Goal: Task Accomplishment & Management: Complete application form

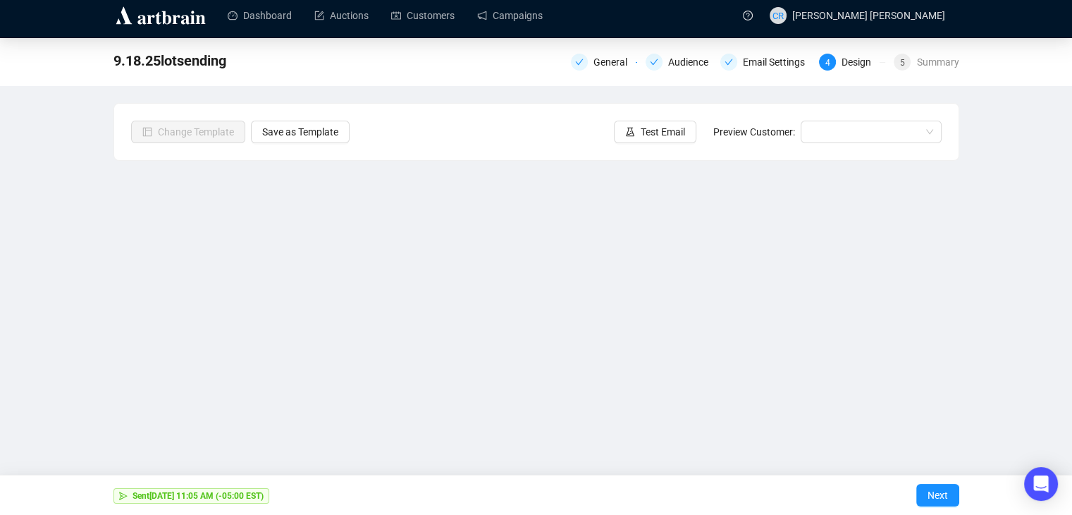
scroll to position [9, 0]
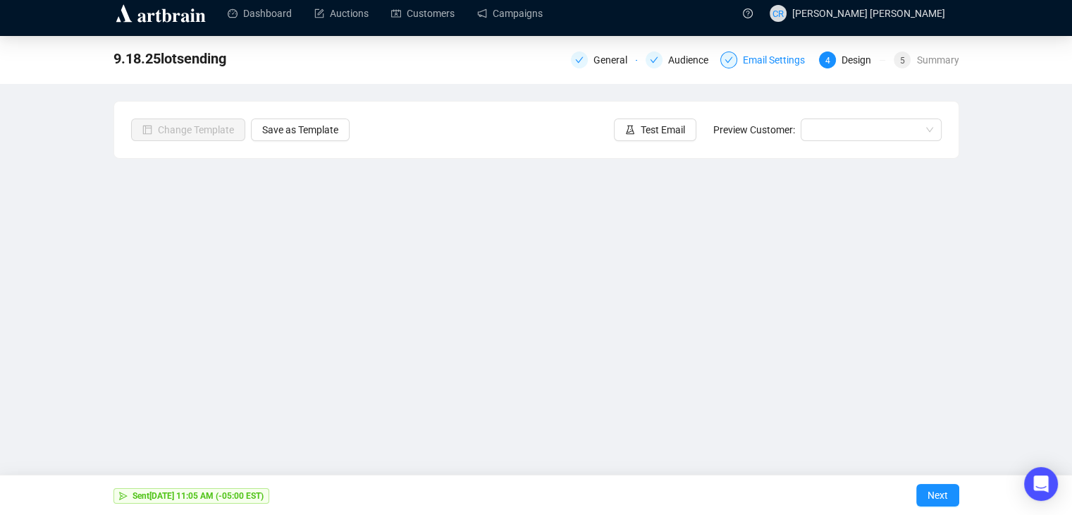
click at [770, 58] on div "Email Settings" at bounding box center [778, 59] width 70 height 17
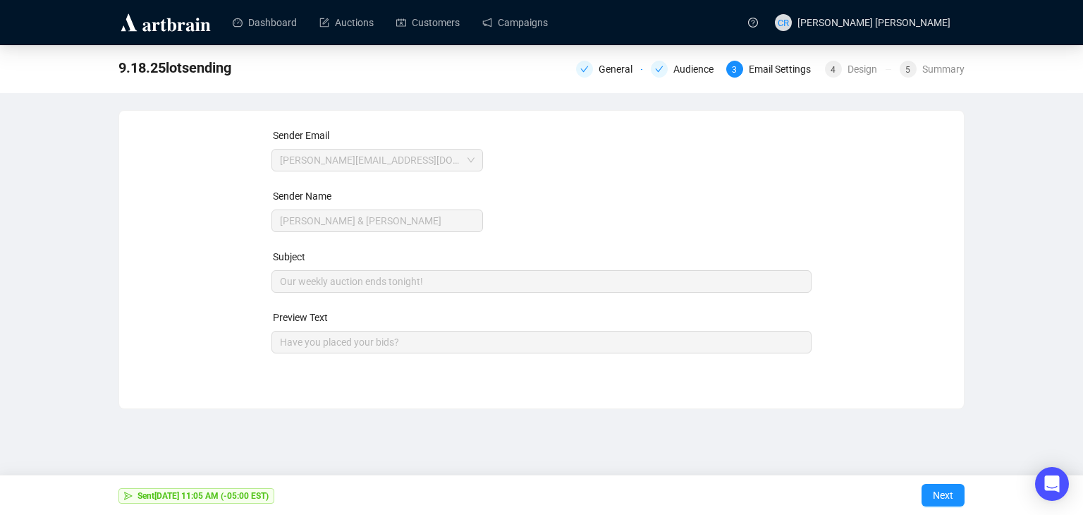
click at [854, 55] on div "9.18.25lotsending General Audience 3 Email Settings 4 Design 5 Summary" at bounding box center [541, 68] width 846 height 28
click at [861, 80] on div "9.18.25lotsending General Audience 3 Email Settings 4 Design 5 Summary" at bounding box center [541, 68] width 846 height 28
click at [861, 70] on div "Design" at bounding box center [866, 69] width 38 height 17
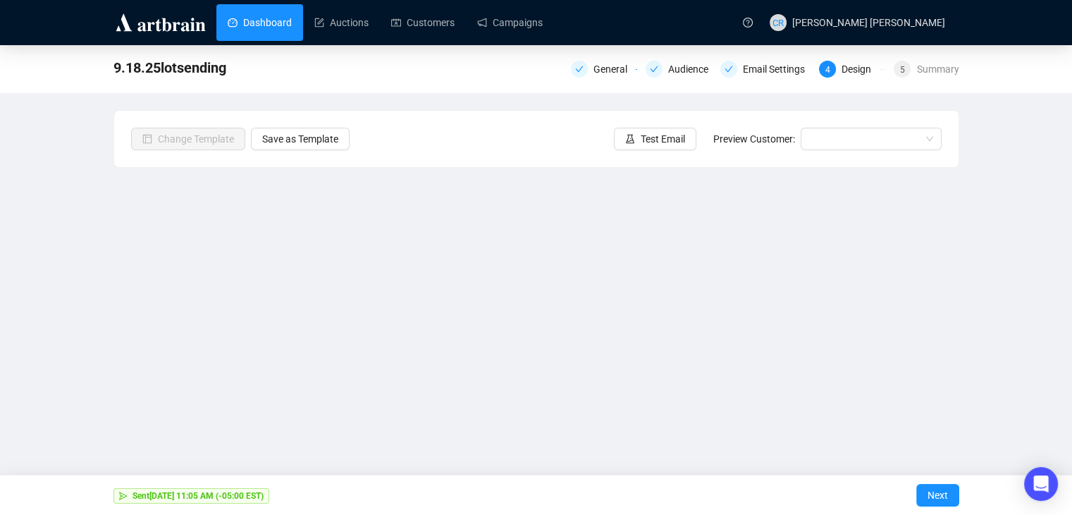
click at [255, 16] on link "Dashboard" at bounding box center [260, 22] width 64 height 37
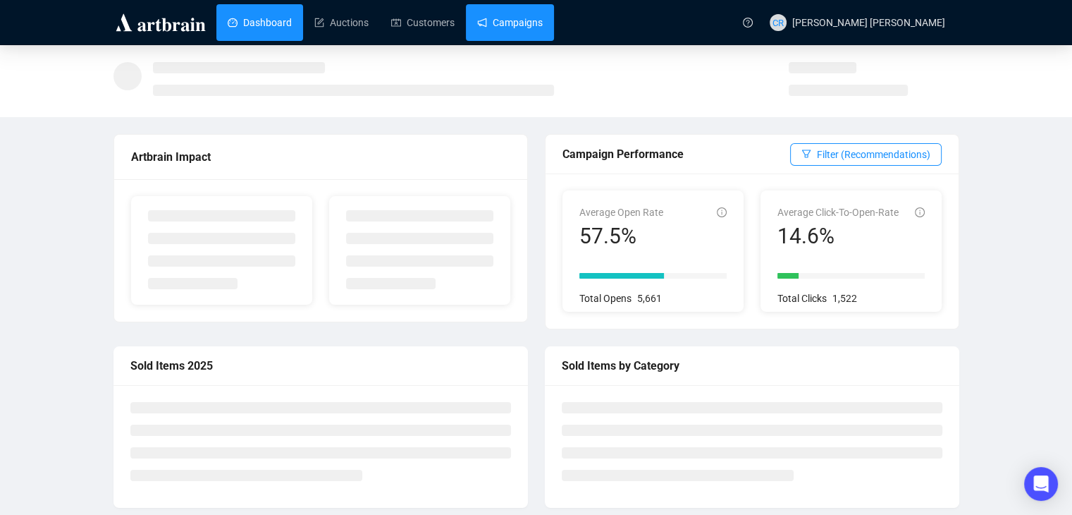
click at [477, 17] on link "Campaigns" at bounding box center [510, 22] width 66 height 37
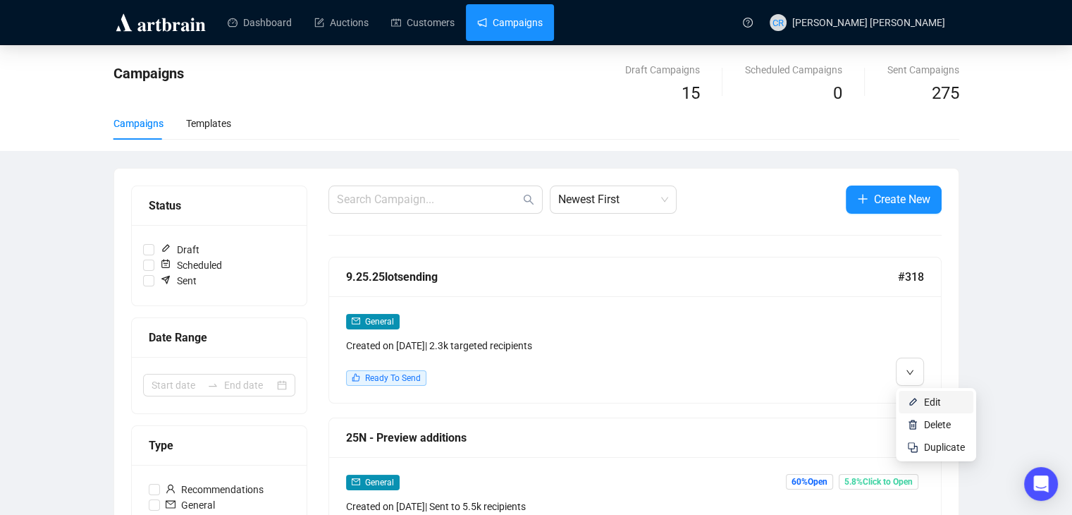
click at [930, 403] on span "Edit" at bounding box center [932, 401] width 17 height 11
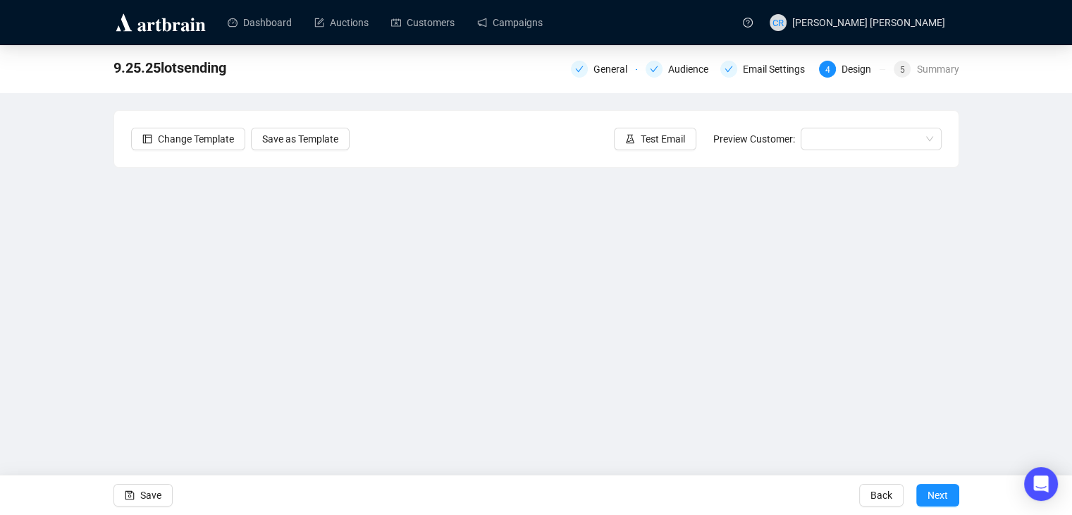
scroll to position [9, 0]
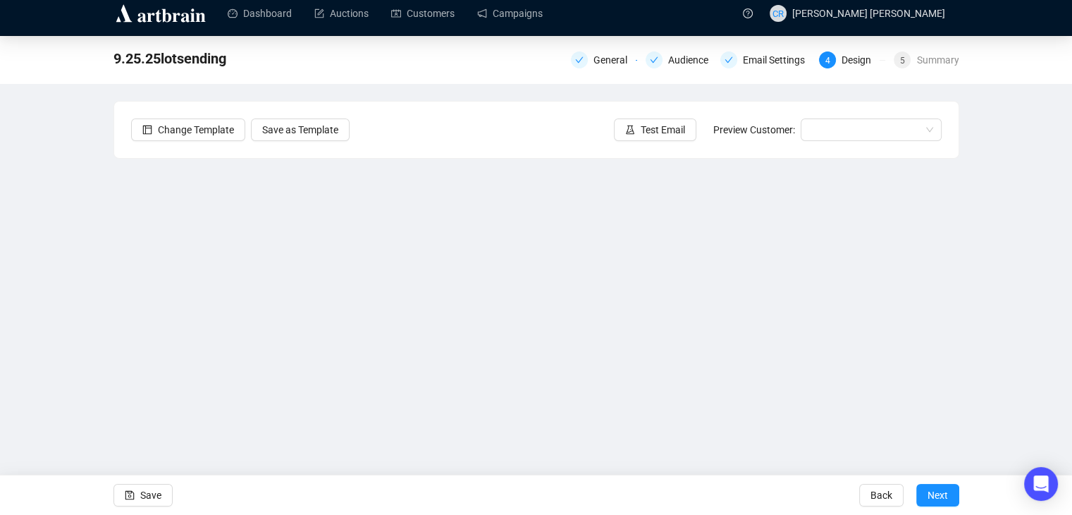
click at [1021, 331] on div "9.25.25lotsending General Audience Email Settings 4 Design 5 Summary Change Tem…" at bounding box center [536, 273] width 1072 height 475
click at [164, 496] on button "Save" at bounding box center [143, 495] width 59 height 23
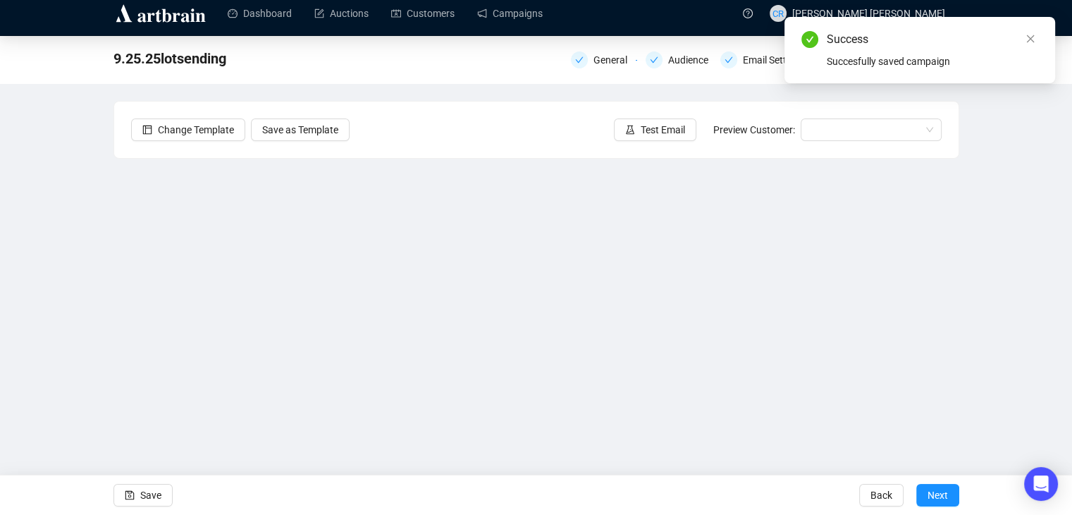
click at [1050, 139] on div "9.25.25lotsending General Audience Email Settings 4 Design 5 Summary Change Tem…" at bounding box center [536, 273] width 1072 height 475
click at [1026, 39] on icon "close" at bounding box center [1031, 39] width 10 height 10
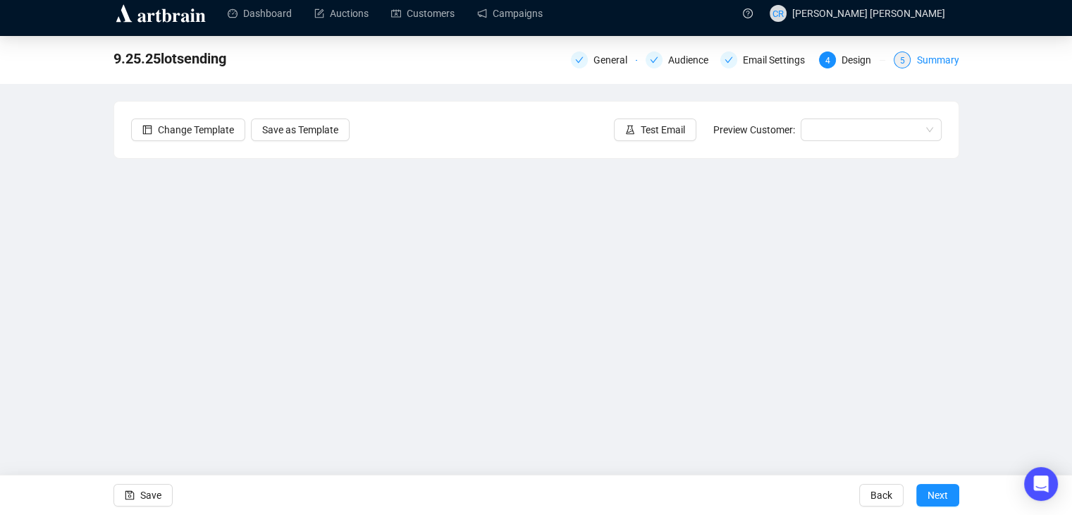
click at [918, 56] on div "Summary" at bounding box center [937, 59] width 42 height 17
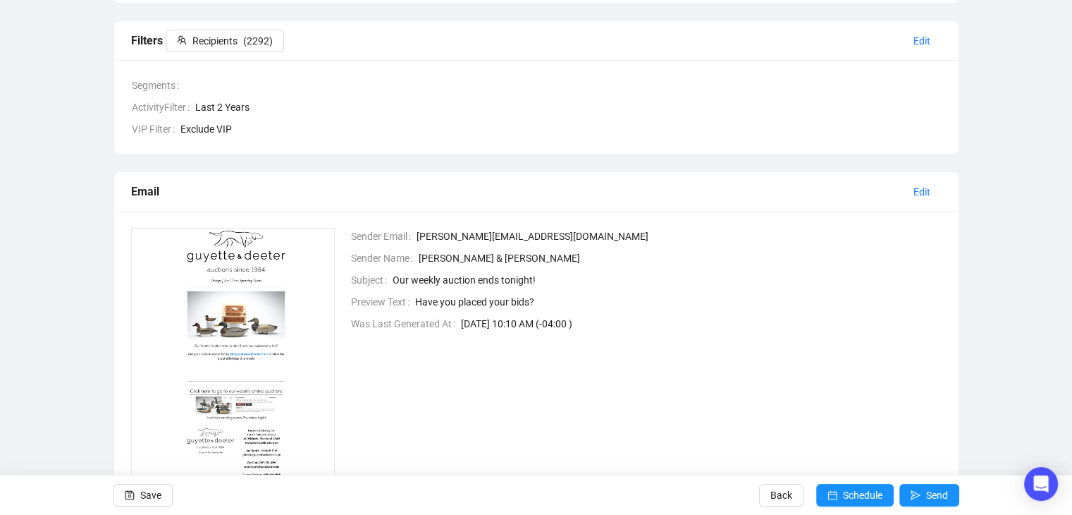
scroll to position [221, 0]
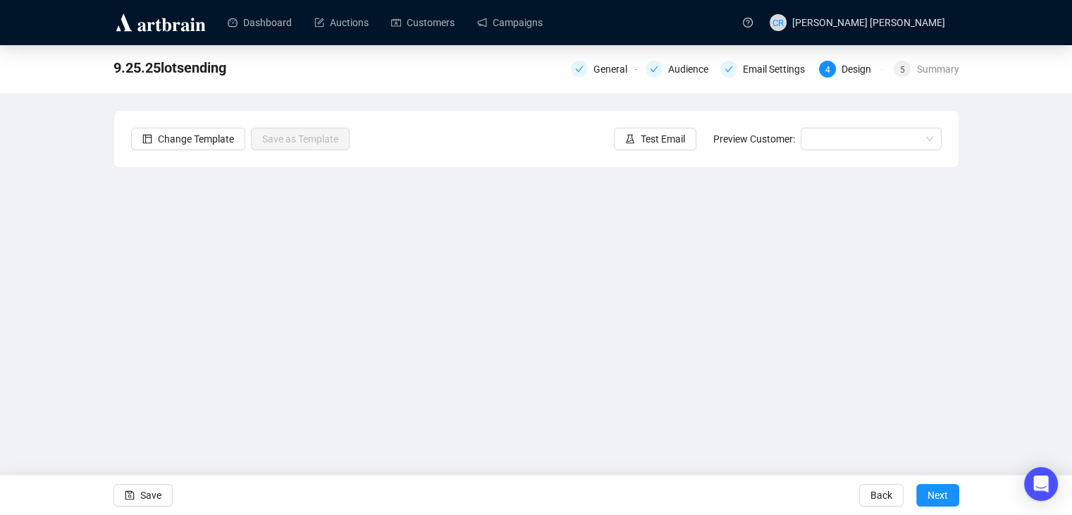
scroll to position [9, 0]
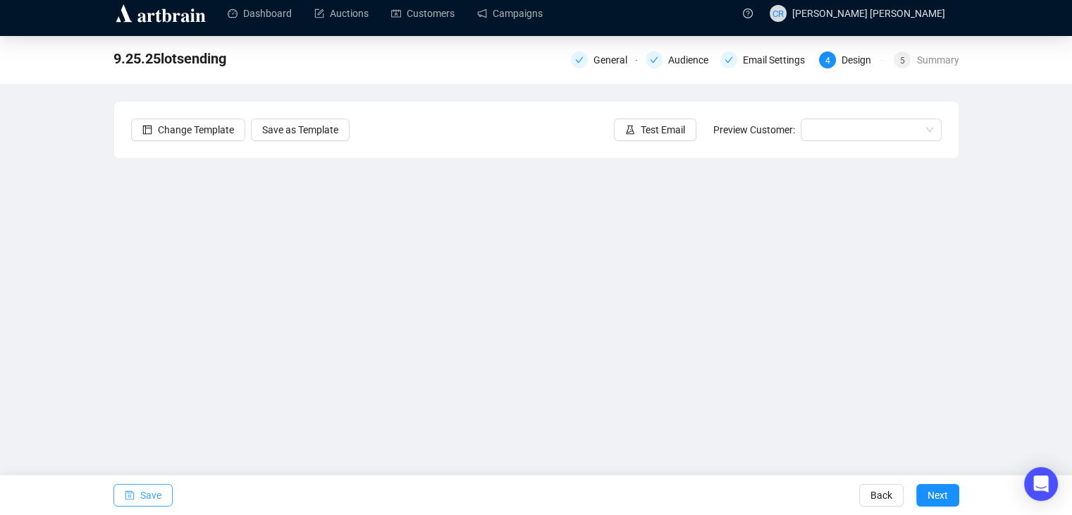
click at [125, 503] on span "button" at bounding box center [130, 494] width 10 height 39
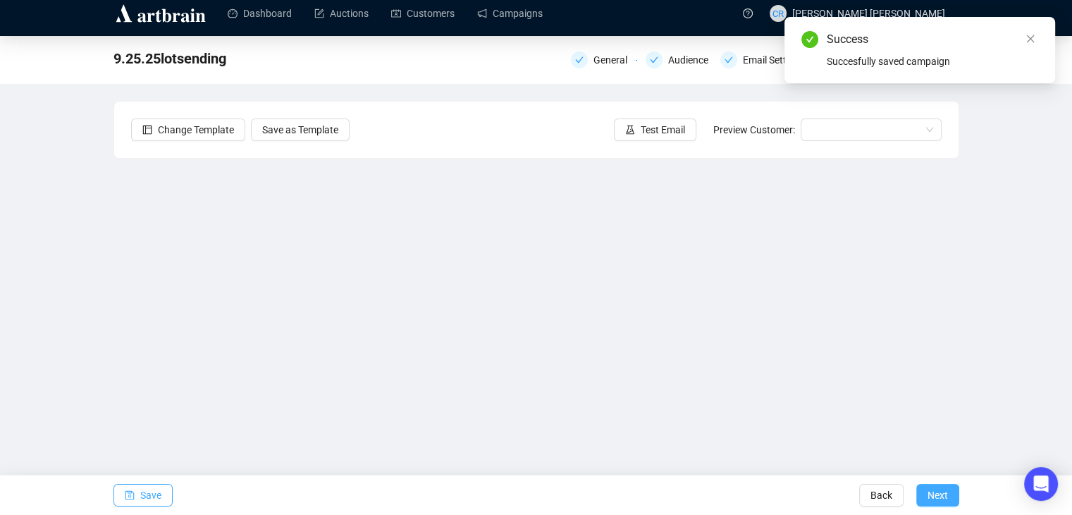
click at [952, 491] on button "Next" at bounding box center [937, 495] width 43 height 23
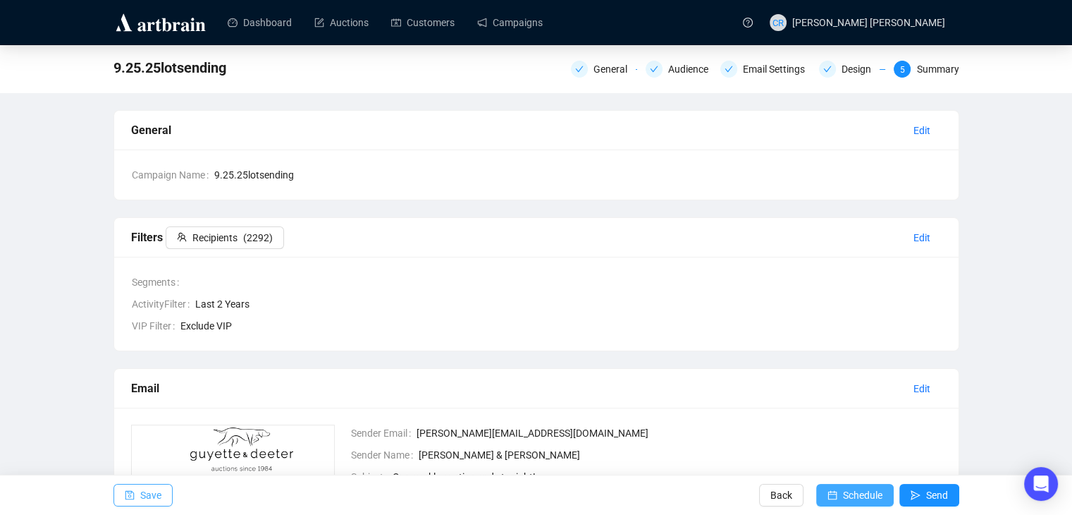
click at [846, 499] on span "Schedule" at bounding box center [862, 494] width 39 height 39
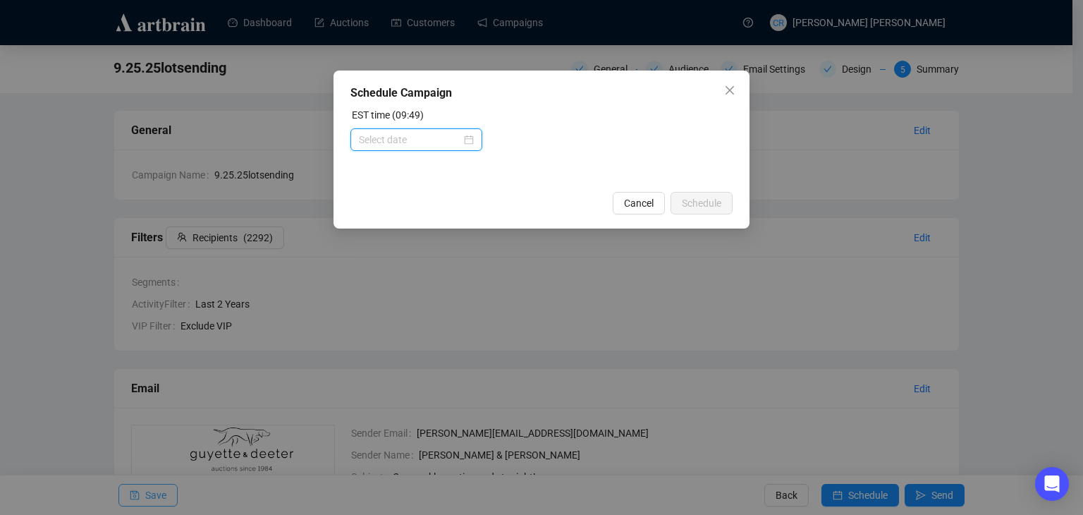
click at [429, 142] on input at bounding box center [410, 140] width 102 height 16
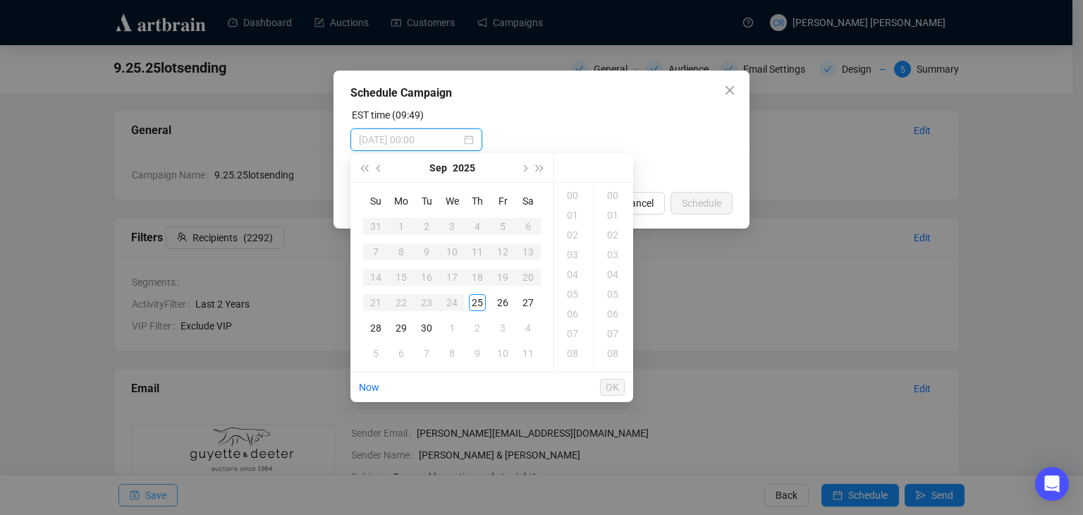
type input "[DATE] 00:00"
click at [474, 295] on div "25" at bounding box center [477, 302] width 17 height 17
click at [569, 223] on div "15" at bounding box center [574, 224] width 34 height 20
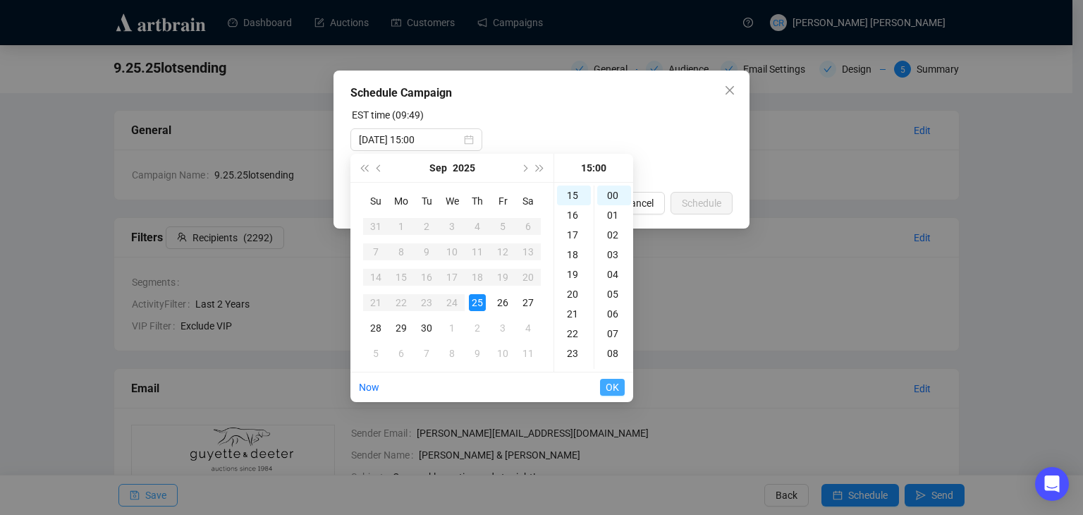
click at [608, 390] on span "OK" at bounding box center [612, 387] width 13 height 27
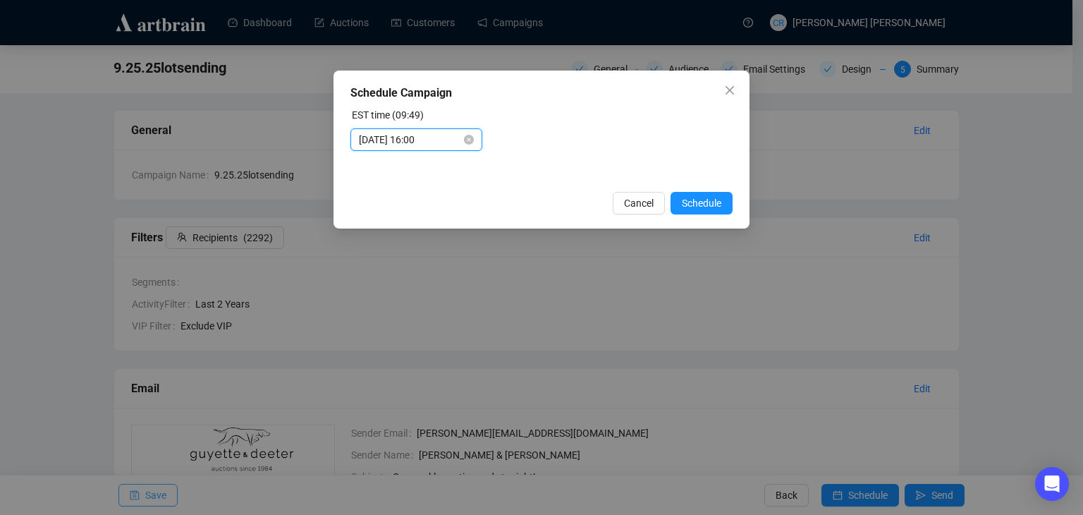
click at [435, 145] on input "[DATE] 16:00" at bounding box center [410, 140] width 102 height 16
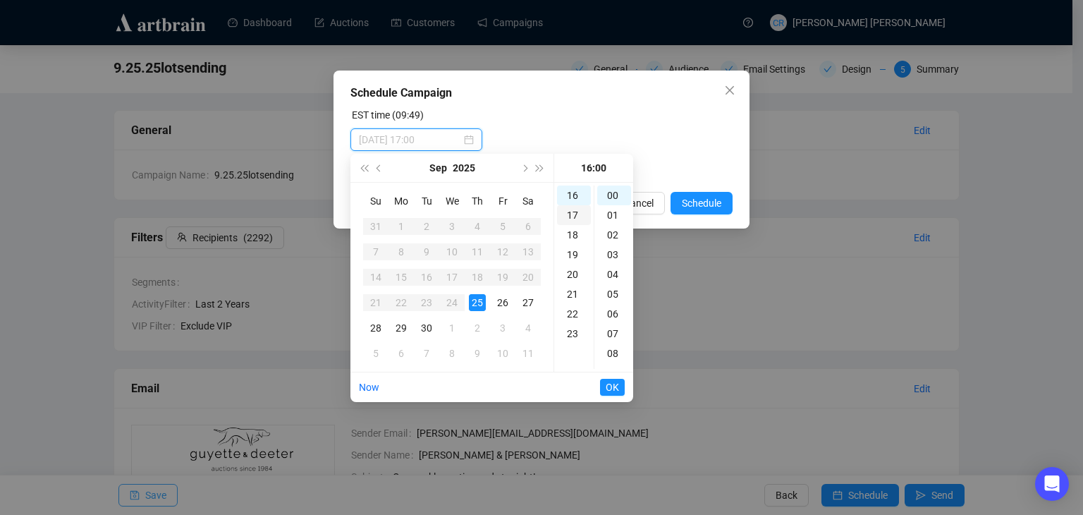
scroll to position [245, 0]
click at [570, 246] on div "15" at bounding box center [574, 246] width 34 height 20
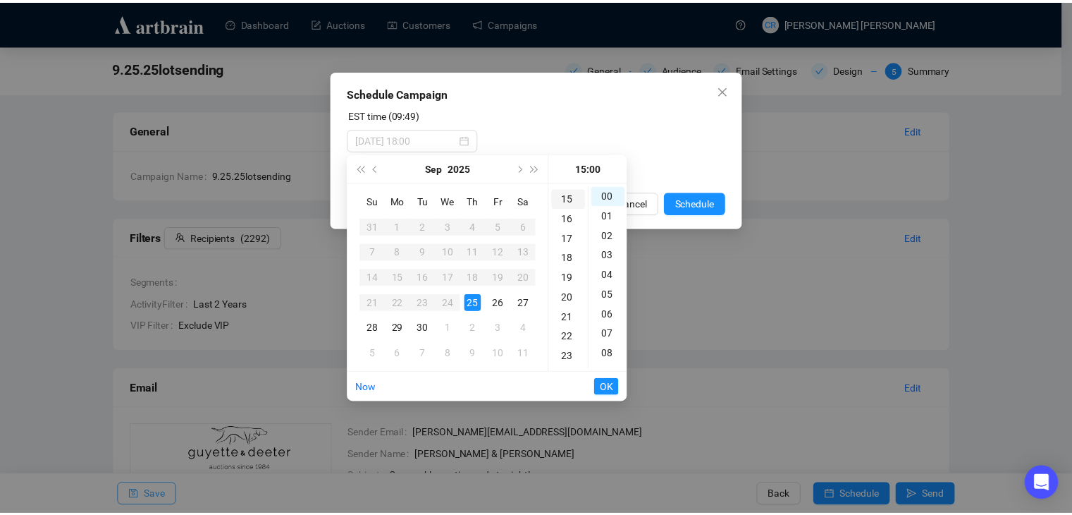
scroll to position [296, 0]
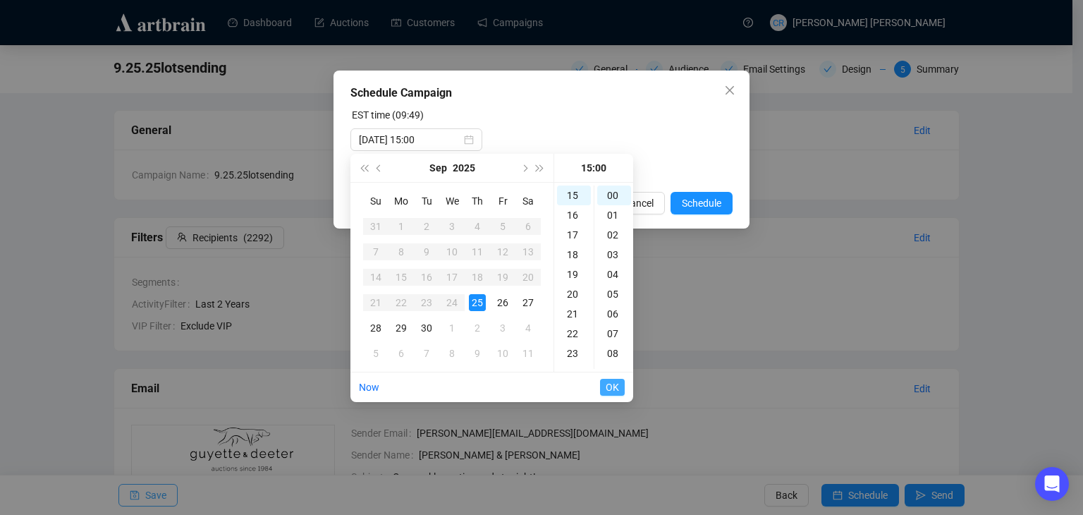
click at [611, 391] on span "OK" at bounding box center [612, 387] width 13 height 27
type input "[DATE] 16:00"
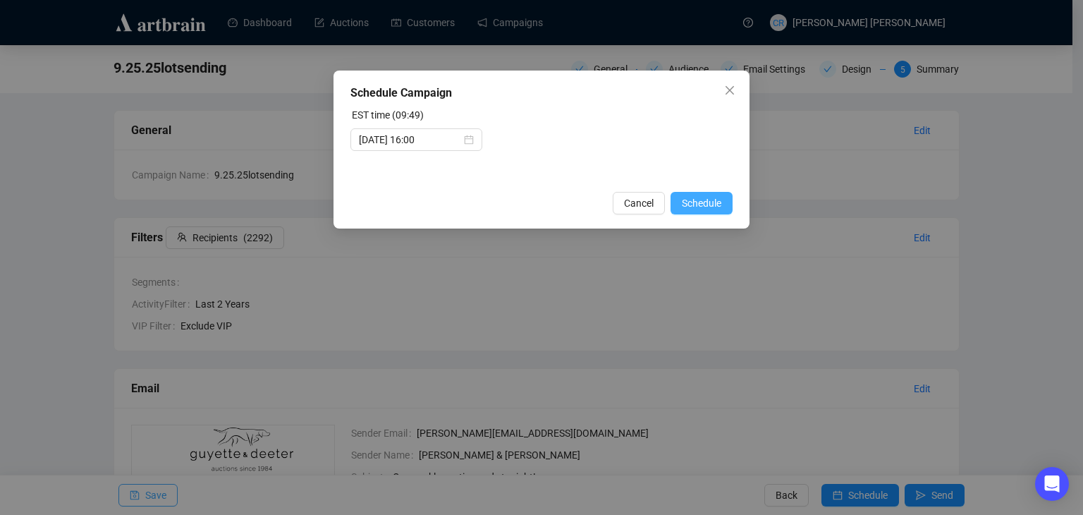
click at [688, 200] on span "Schedule" at bounding box center [701, 203] width 39 height 16
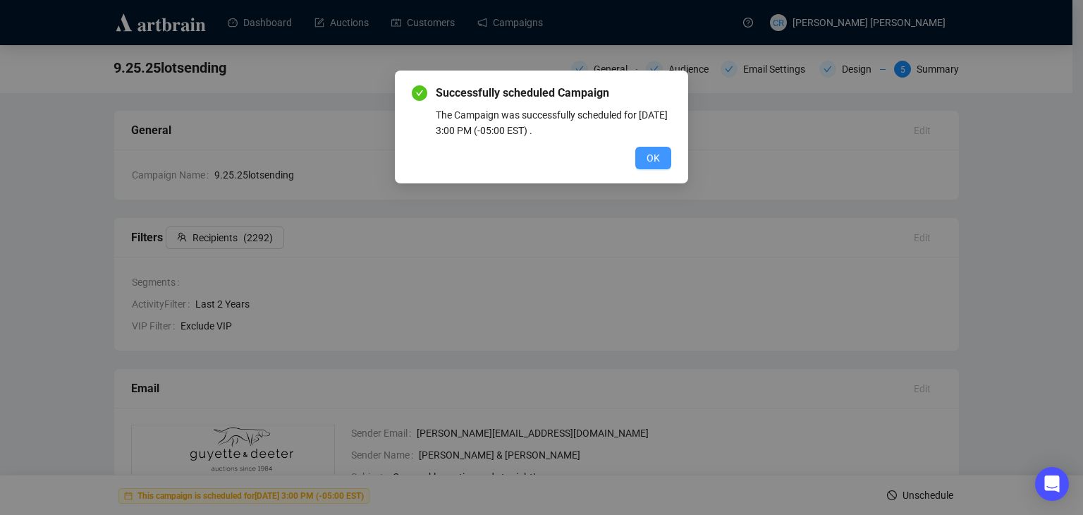
click at [649, 155] on span "OK" at bounding box center [652, 158] width 13 height 16
